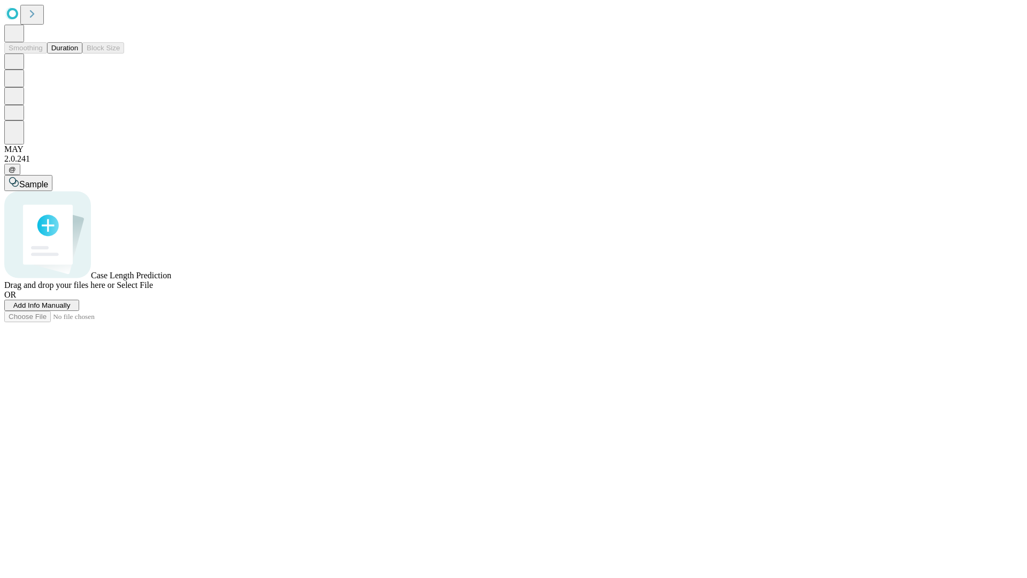
click at [78, 54] on button "Duration" at bounding box center [64, 47] width 35 height 11
click at [71, 309] on span "Add Info Manually" at bounding box center [41, 305] width 57 height 8
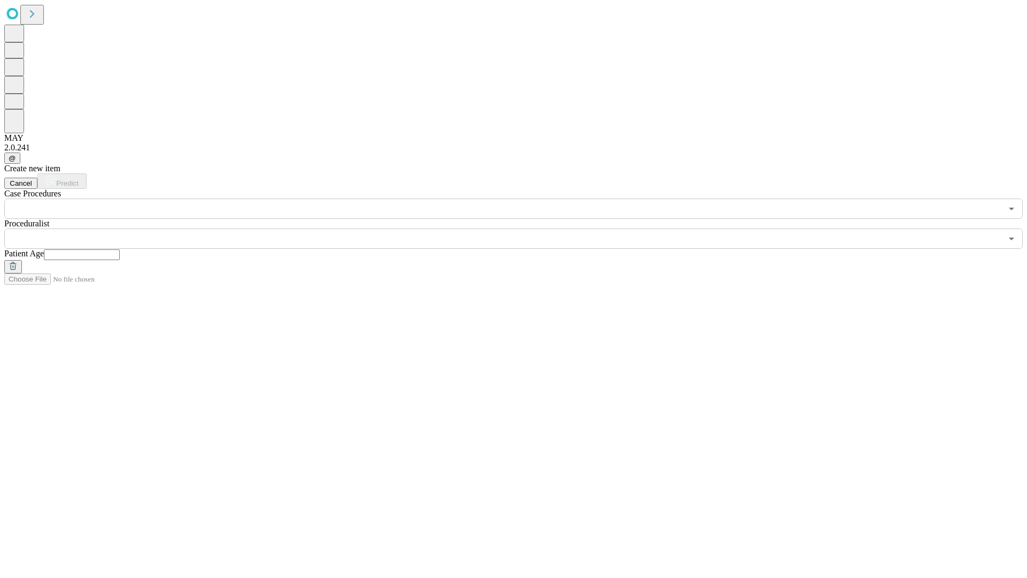
click at [120, 249] on input "text" at bounding box center [82, 254] width 76 height 11
type input "**"
click at [521, 228] on input "text" at bounding box center [503, 238] width 998 height 20
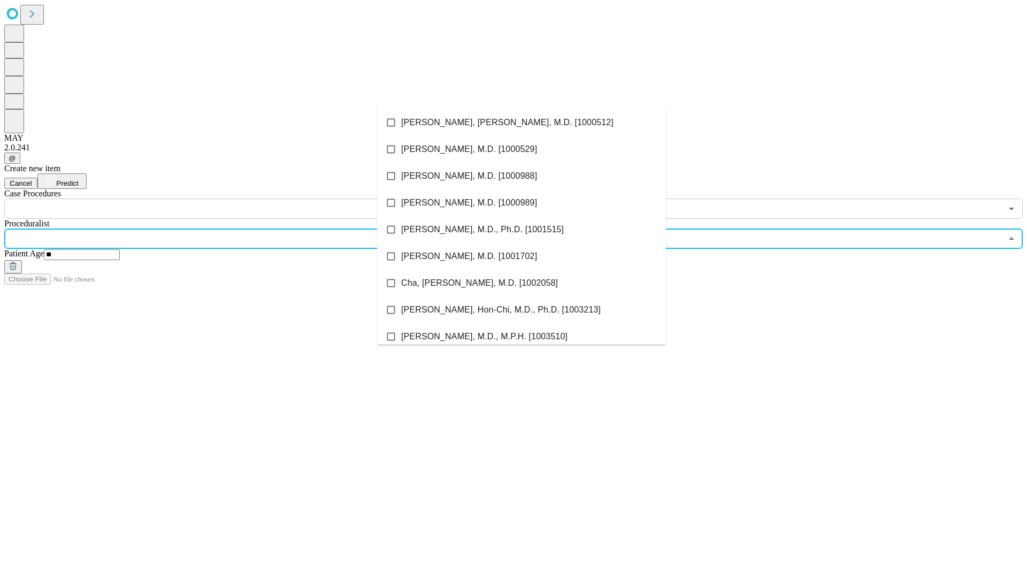
click at [522, 123] on li "[PERSON_NAME], [PERSON_NAME], M.D. [1000512]" at bounding box center [521, 122] width 289 height 27
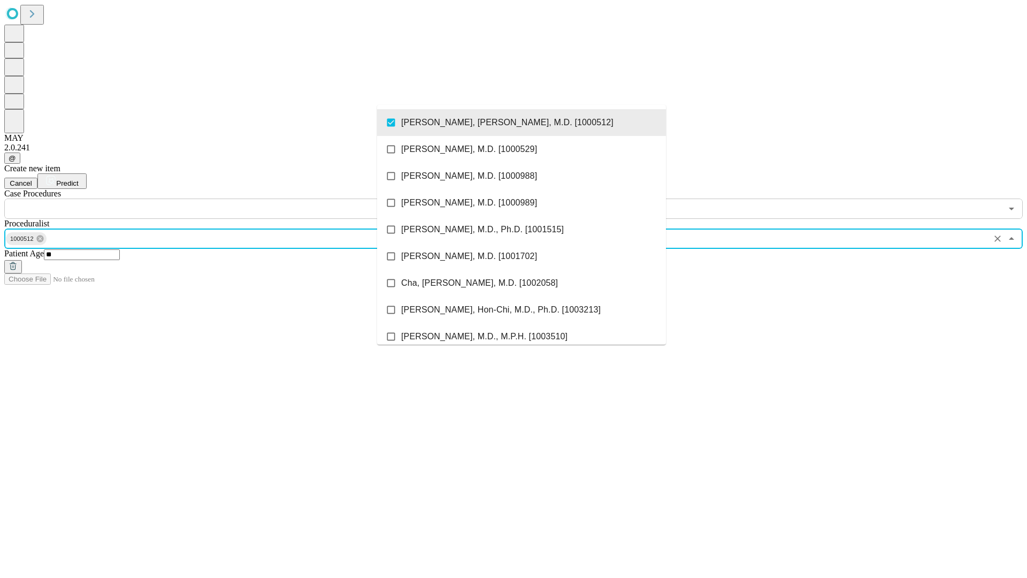
click at [225, 199] on input "text" at bounding box center [503, 209] width 998 height 20
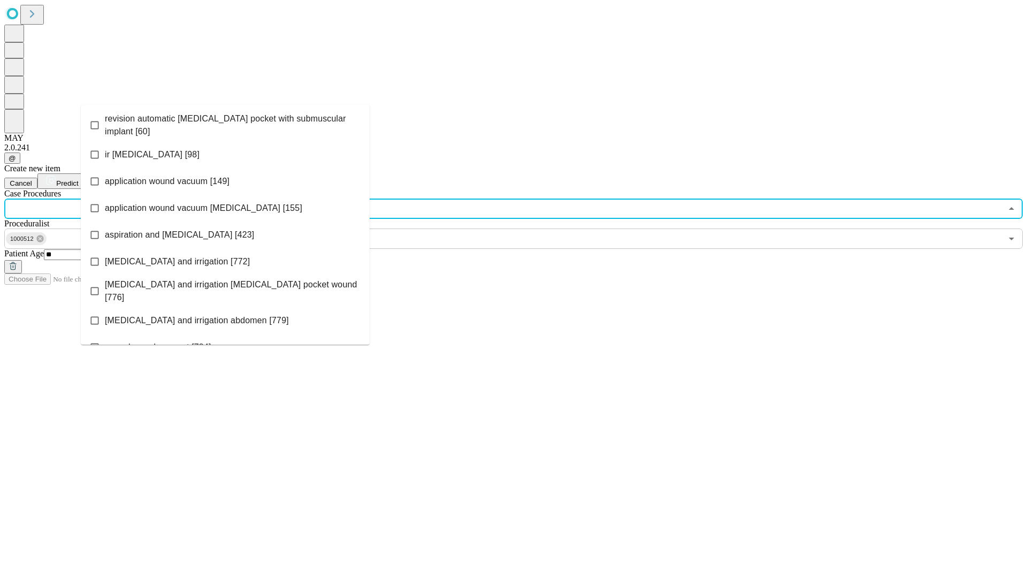
click at [225, 123] on span "revision automatic [MEDICAL_DATA] pocket with submuscular implant [60]" at bounding box center [233, 125] width 256 height 26
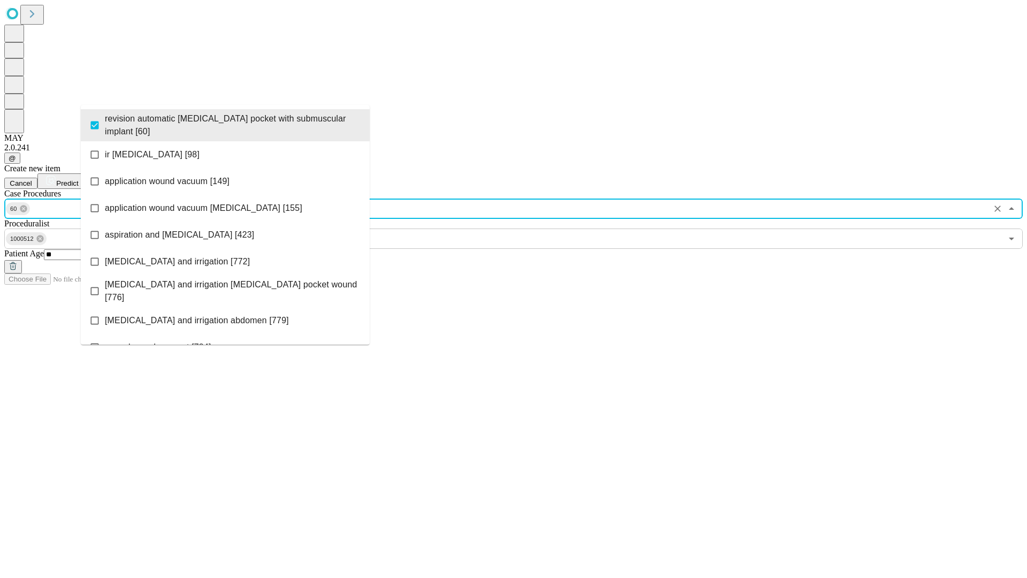
click at [78, 179] on span "Predict" at bounding box center [67, 183] width 22 height 8
